Goal: Information Seeking & Learning: Learn about a topic

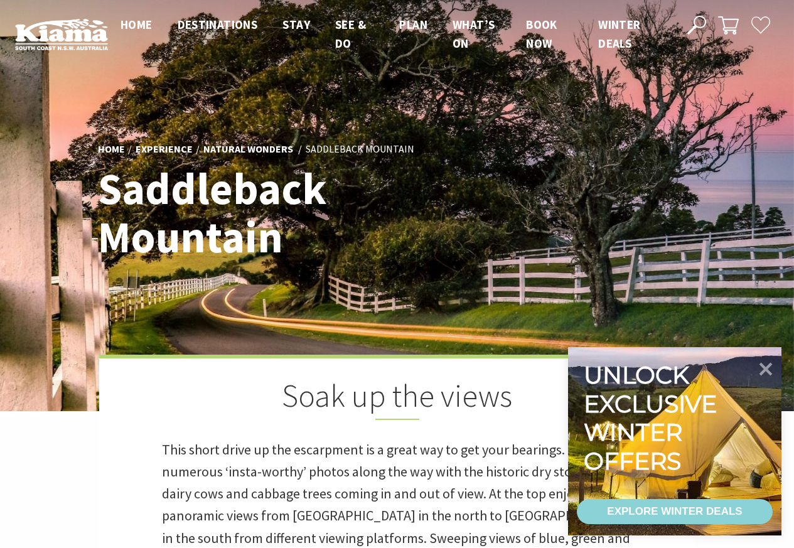
scroll to position [427, 810]
